Goal: Task Accomplishment & Management: Complete application form

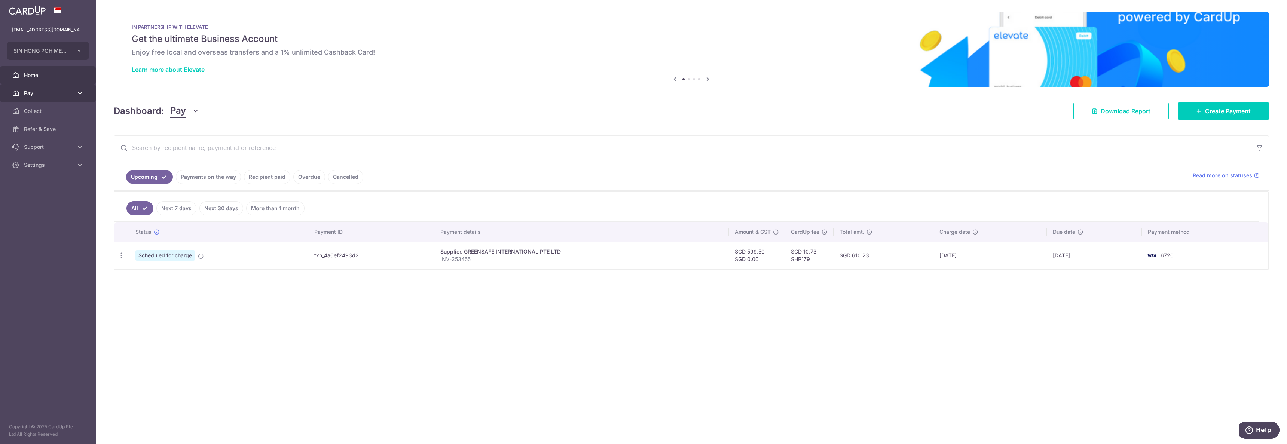
click at [24, 91] on span "Pay" at bounding box center [48, 92] width 49 height 7
click at [46, 115] on link "Payments" at bounding box center [48, 111] width 96 height 18
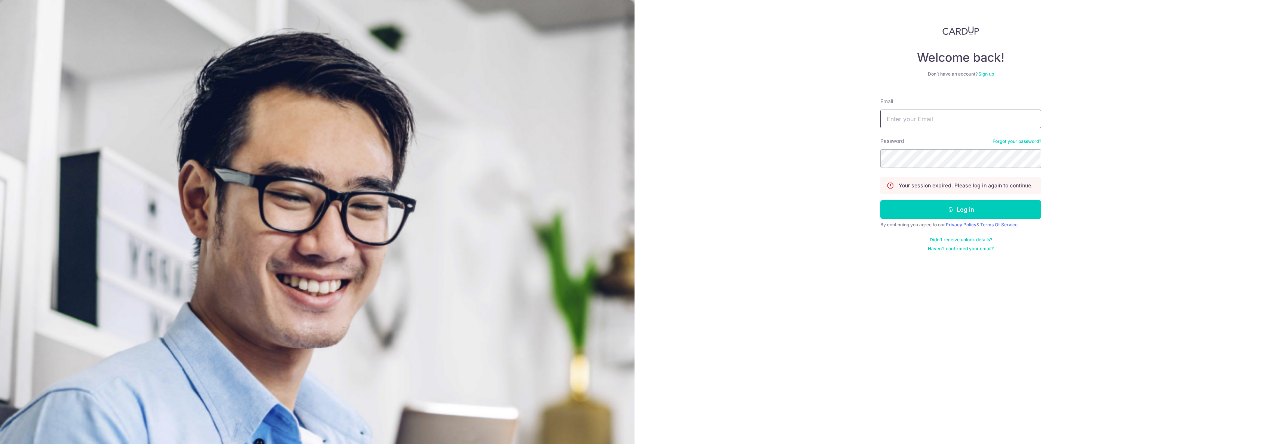
click at [919, 117] on input "Email" at bounding box center [960, 119] width 161 height 19
type input "admin@sinhongpoh.com"
click at [880, 200] on button "Log in" at bounding box center [960, 209] width 161 height 19
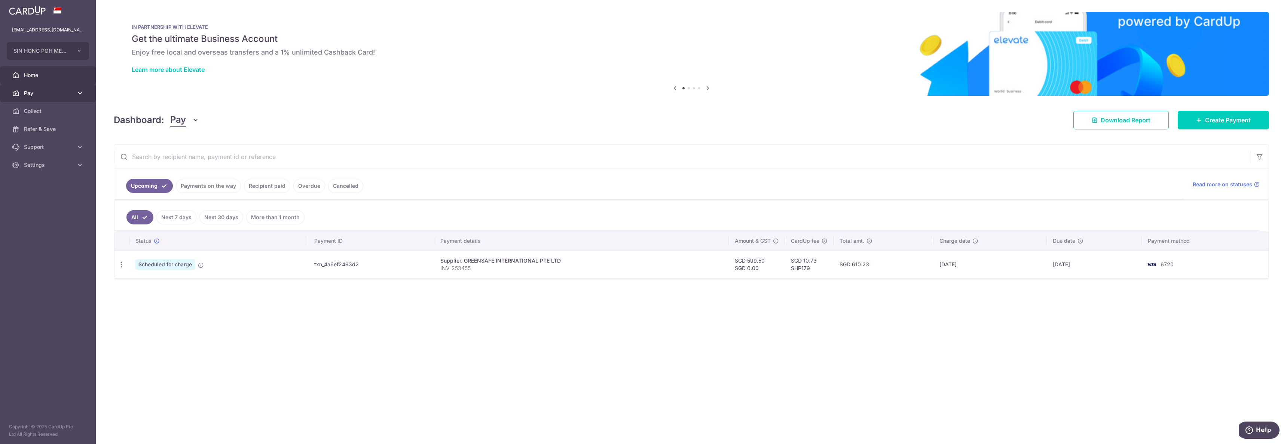
click at [44, 94] on span "Pay" at bounding box center [48, 92] width 49 height 7
click at [44, 116] on link "Payments" at bounding box center [48, 111] width 96 height 18
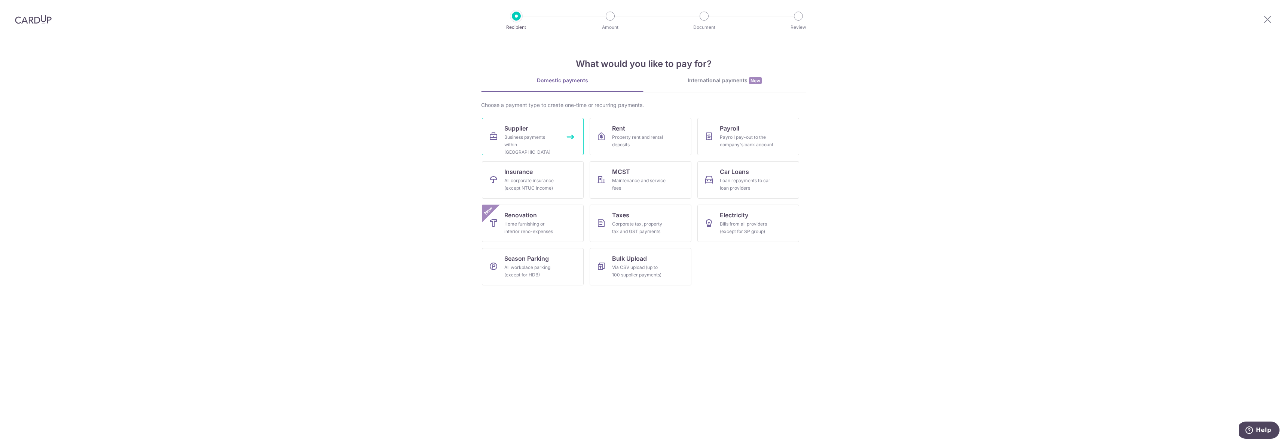
click at [517, 134] on div "Business payments within [GEOGRAPHIC_DATA]" at bounding box center [531, 145] width 54 height 22
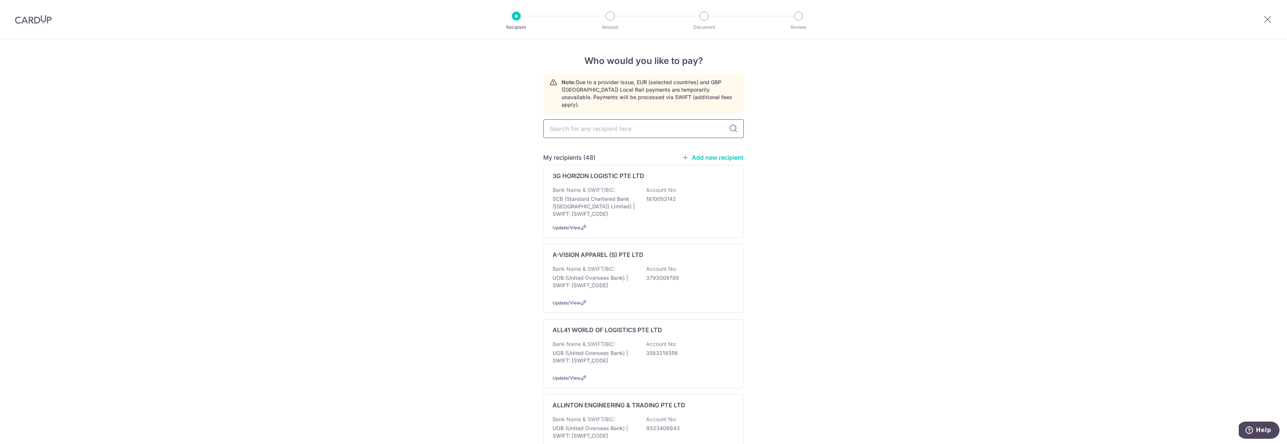
click at [596, 123] on input "text" at bounding box center [643, 128] width 201 height 19
type input "y.h.l"
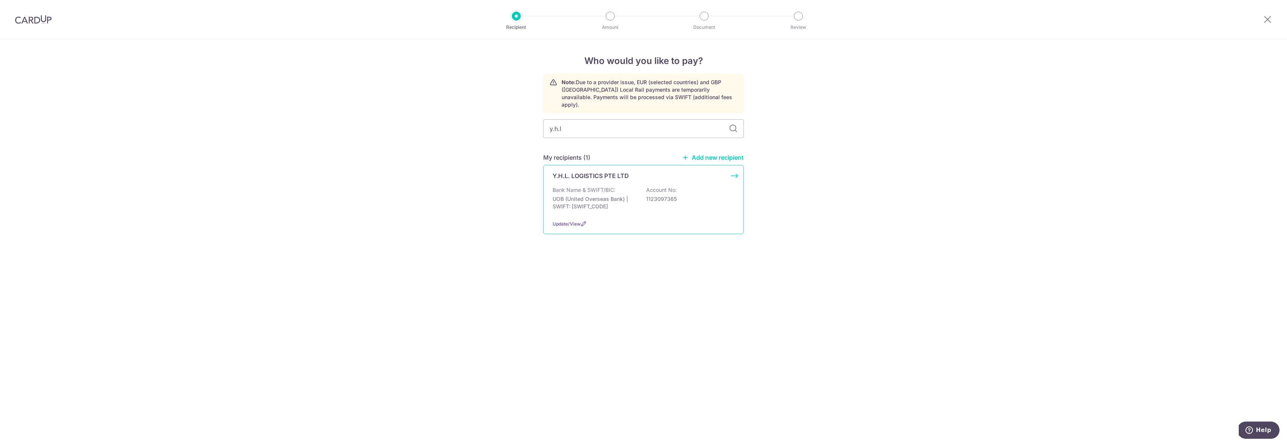
click at [710, 195] on p "1123097365" at bounding box center [688, 198] width 84 height 7
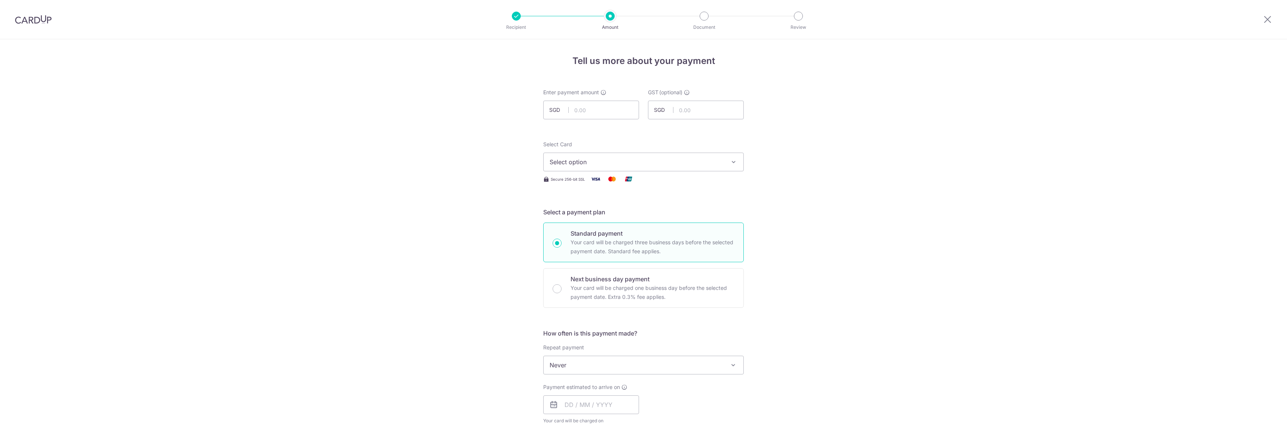
click at [594, 110] on input "text" at bounding box center [591, 110] width 96 height 19
type input "588.60"
click link "**** 6720" at bounding box center [644, 233] width 200 height 18
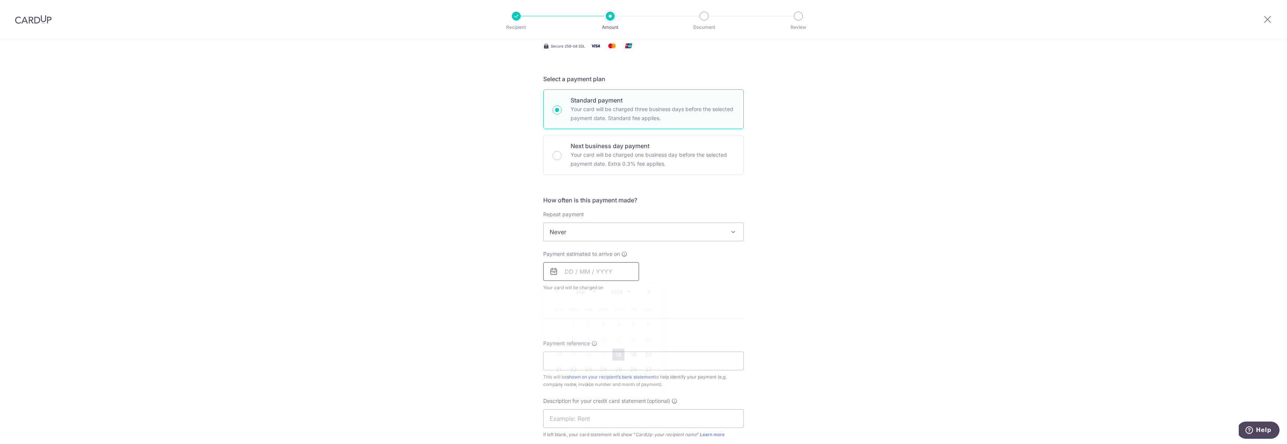
click at [586, 272] on input "text" at bounding box center [591, 271] width 96 height 19
click at [618, 355] on link "18" at bounding box center [619, 355] width 12 height 12
type input "18/09/2025"
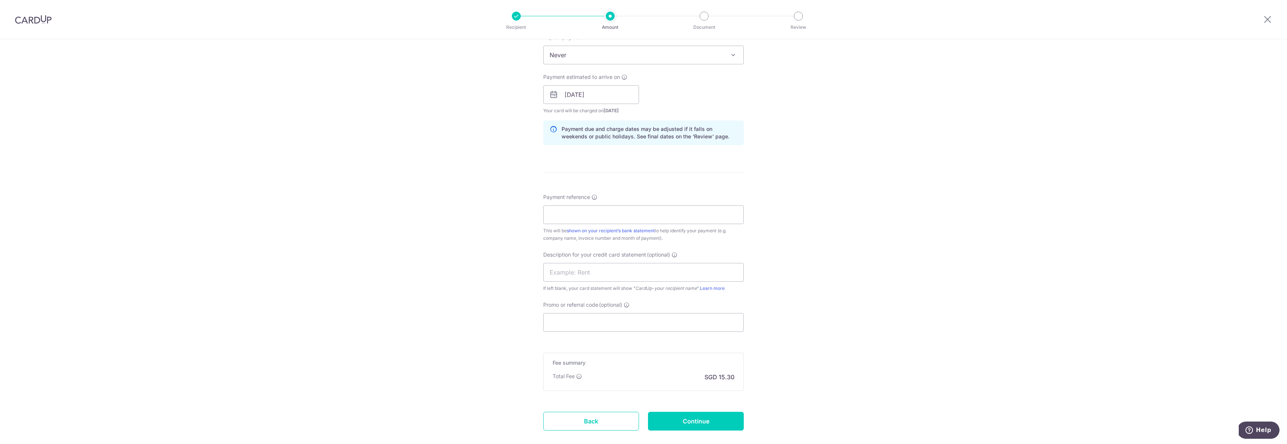
scroll to position [343, 0]
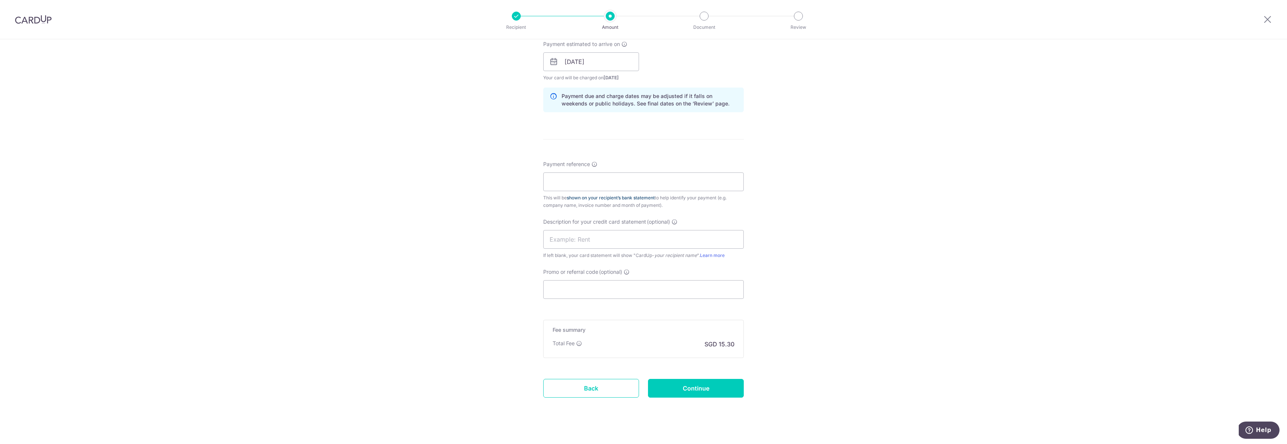
click at [620, 195] on link "shown on your recipient’s bank statement" at bounding box center [611, 198] width 88 height 6
click at [635, 170] on div "Payment reference This will be shown on your recipient’s bank statement to help…" at bounding box center [643, 185] width 201 height 49
click at [624, 176] on input "Payment reference" at bounding box center [643, 181] width 201 height 19
type input "INV-YHL202508-0223"
click at [569, 293] on input "Promo or referral code (optional)" at bounding box center [643, 289] width 201 height 19
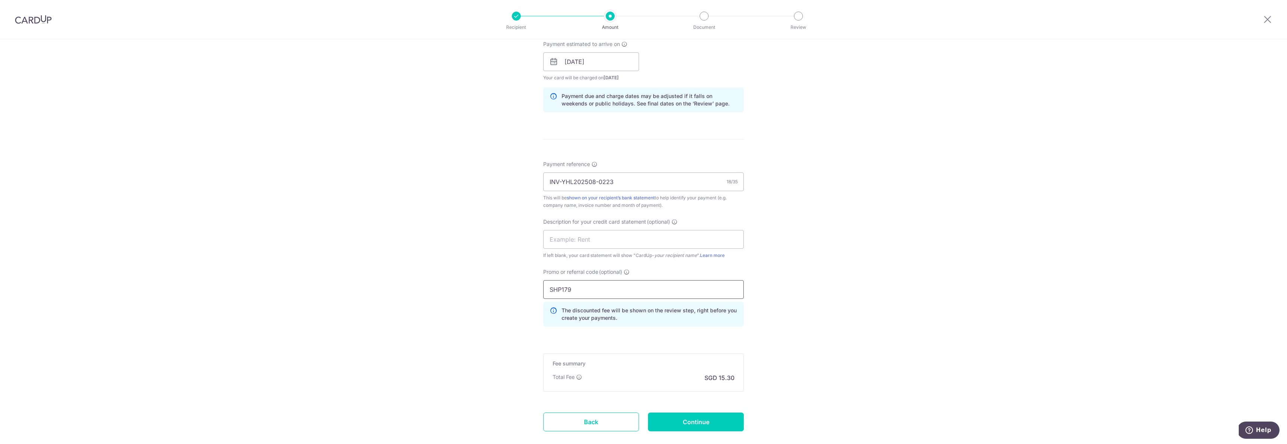
type input "SHP179"
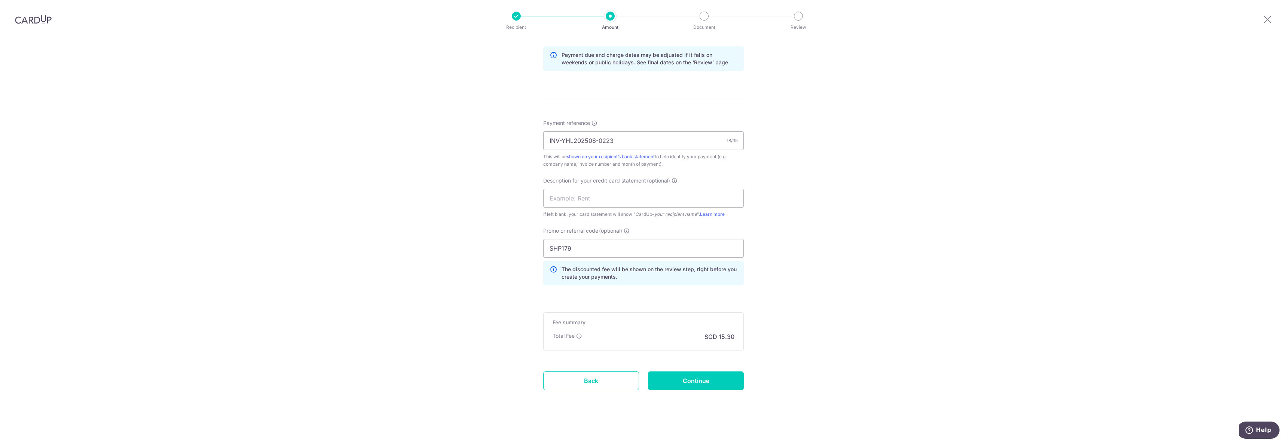
scroll to position [387, 0]
click at [711, 383] on input "Continue" at bounding box center [696, 378] width 96 height 19
type input "Create Schedule"
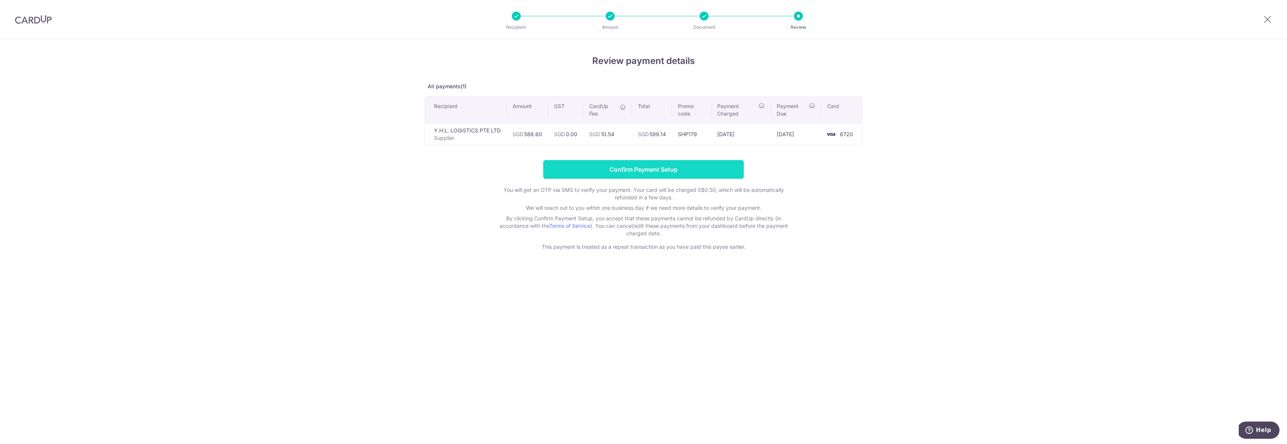
click at [711, 171] on input "Confirm Payment Setup" at bounding box center [643, 169] width 201 height 19
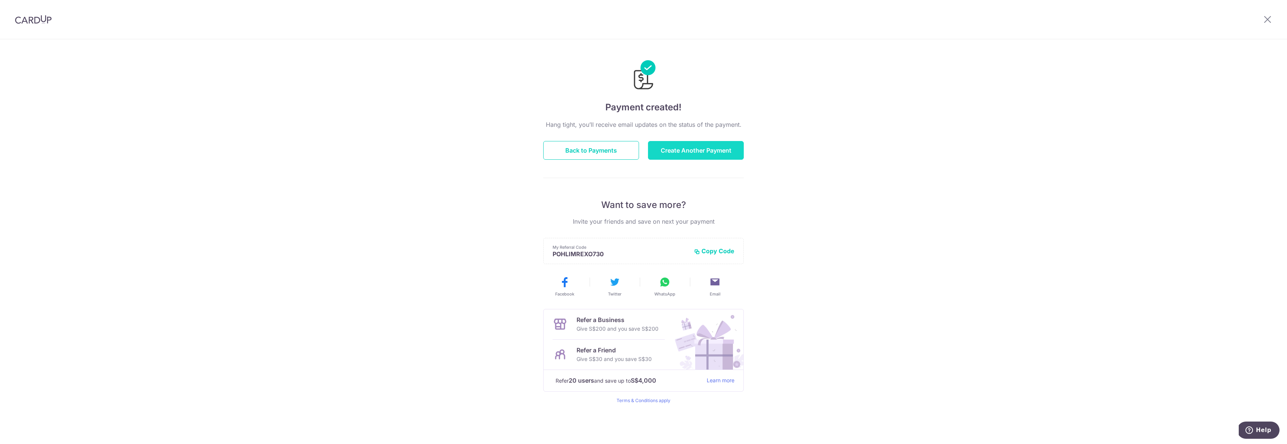
click at [708, 152] on button "Create Another Payment" at bounding box center [696, 150] width 96 height 19
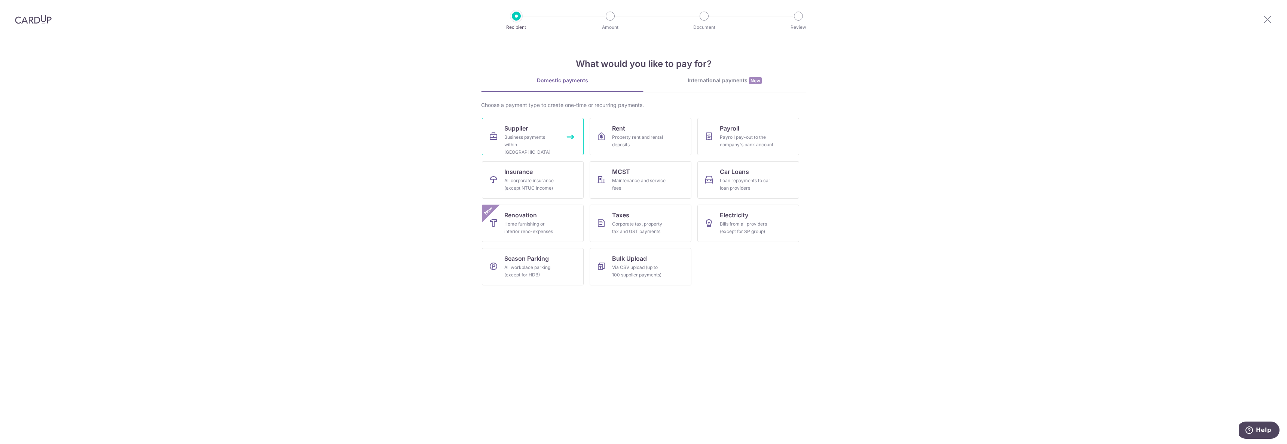
click at [535, 137] on div "Business payments within [GEOGRAPHIC_DATA]" at bounding box center [531, 145] width 54 height 22
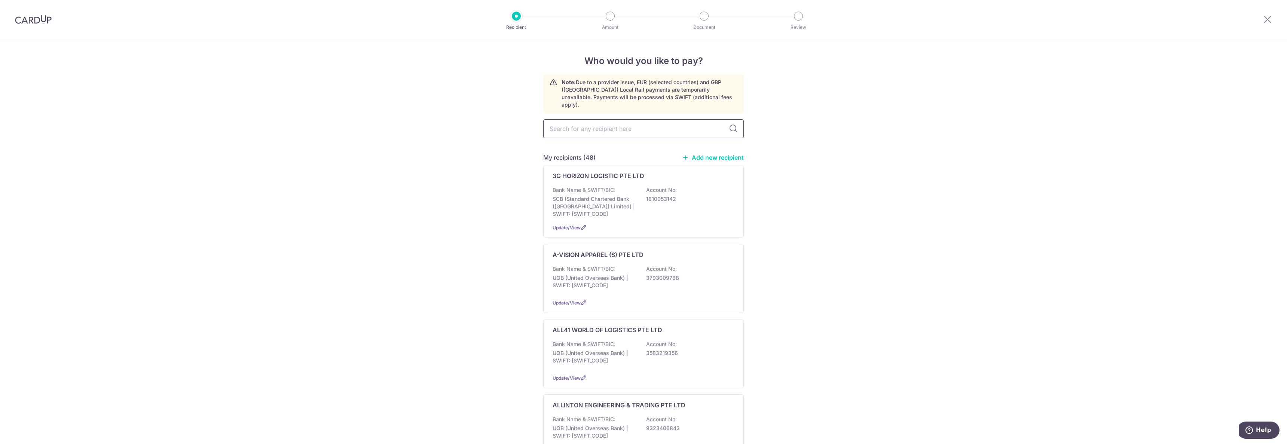
click at [589, 124] on input "text" at bounding box center [643, 128] width 201 height 19
type input "starhub"
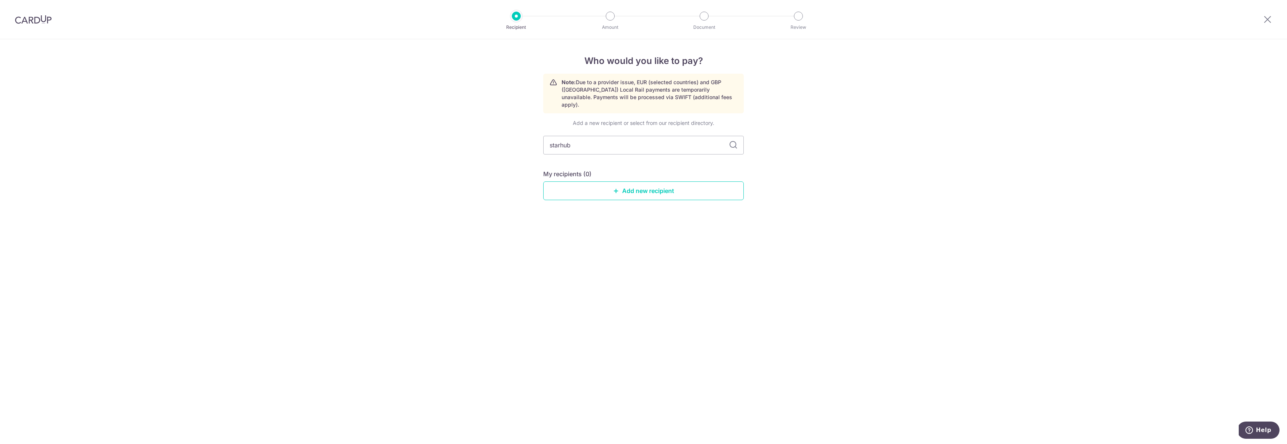
click at [840, 141] on div "Who would you like to pay? Note: Due to a provider issue, EUR (selected countri…" at bounding box center [643, 241] width 1287 height 405
